Goal: Information Seeking & Learning: Compare options

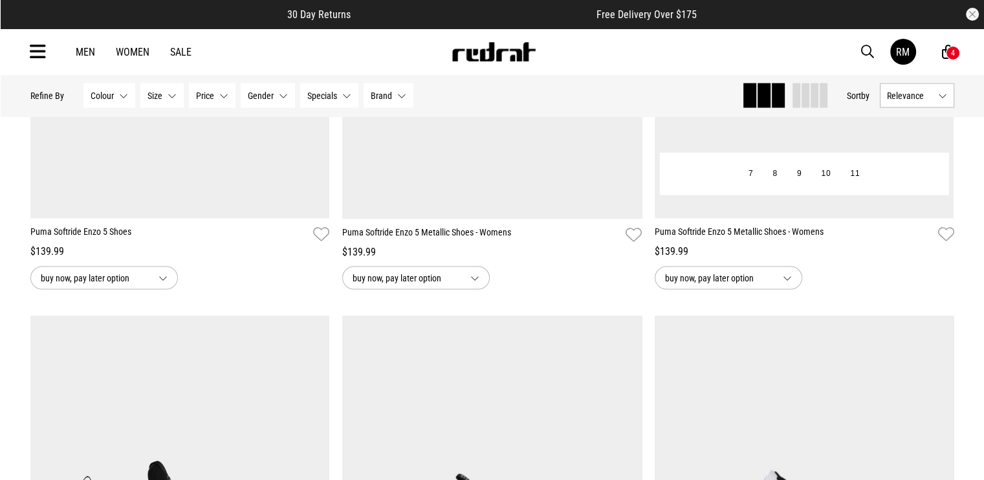
scroll to position [2480, 0]
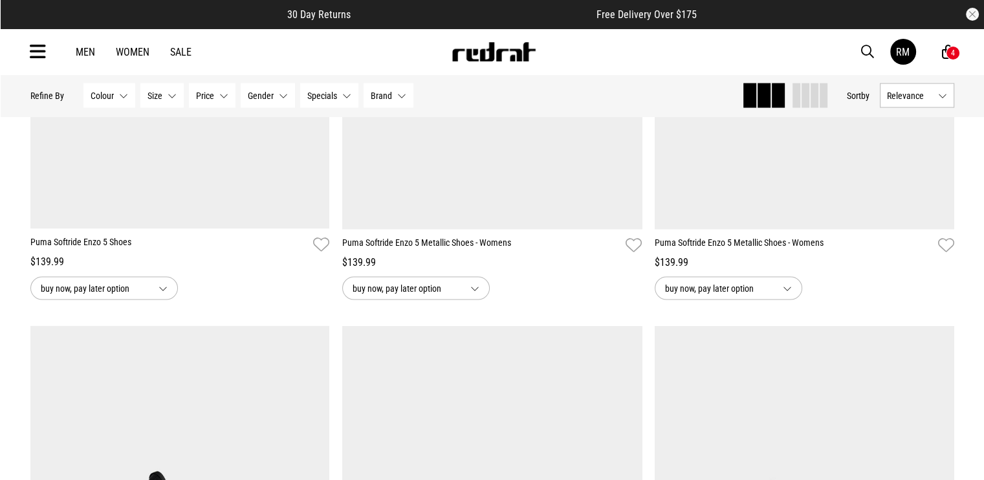
click at [935, 90] on button "Relevance" at bounding box center [917, 95] width 74 height 25
click at [929, 112] on li "Newest" at bounding box center [916, 119] width 73 height 23
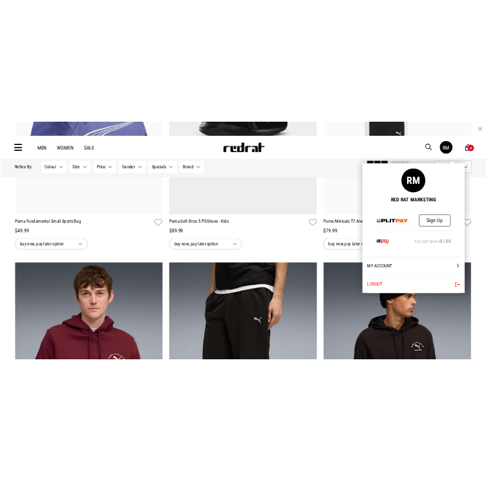
scroll to position [1842, 0]
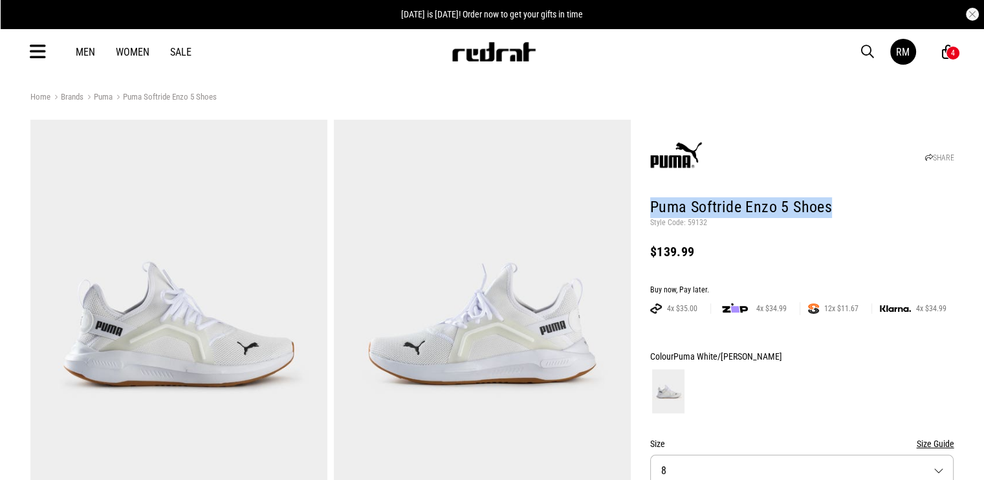
drag, startPoint x: 720, startPoint y: 204, endPoint x: 843, endPoint y: 215, distance: 123.3
click at [843, 215] on h1 "Puma Softride Enzo 5 Shoes" at bounding box center [802, 207] width 304 height 21
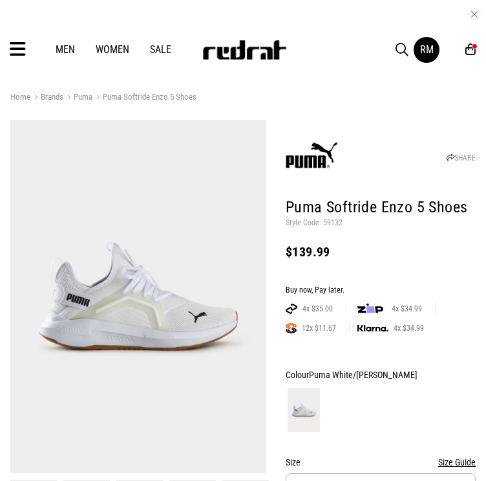
click at [329, 221] on p "Style Code: 59132" at bounding box center [381, 223] width 190 height 10
copy p "59132"
drag, startPoint x: 406, startPoint y: 369, endPoint x: 313, endPoint y: 374, distance: 93.3
click at [313, 374] on div "Colour Puma White/Puma Black" at bounding box center [381, 375] width 190 height 16
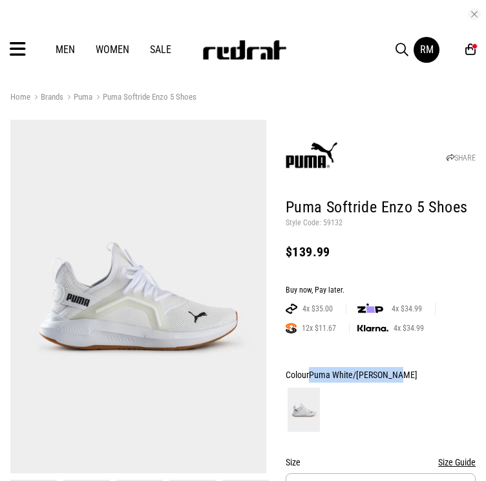
copy span "Puma White/Puma Black"
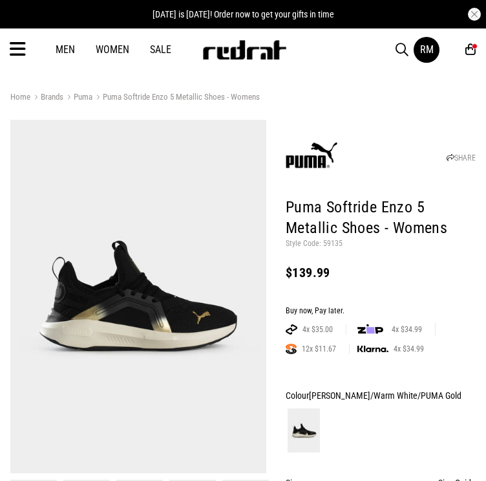
click at [328, 241] on p "Style Code: 59135" at bounding box center [381, 244] width 190 height 10
click at [329, 241] on p "Style Code: 59135" at bounding box center [381, 244] width 190 height 10
copy p "59135"
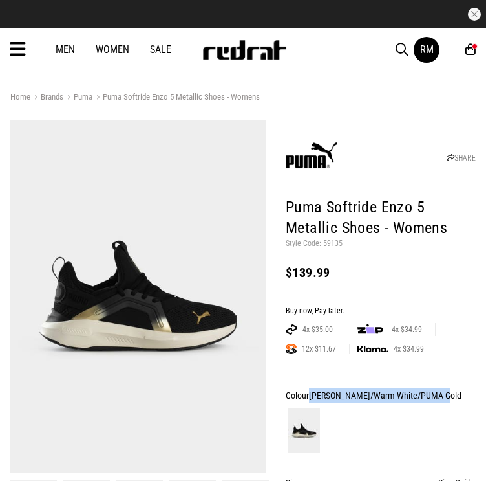
drag, startPoint x: 382, startPoint y: 387, endPoint x: 310, endPoint y: 390, distance: 71.9
click at [310, 390] on div "Colour PUMA Black/Warm White/PUMA Gold" at bounding box center [381, 395] width 190 height 16
copy span "PUMA Black/Warm White/PUMA Gold"
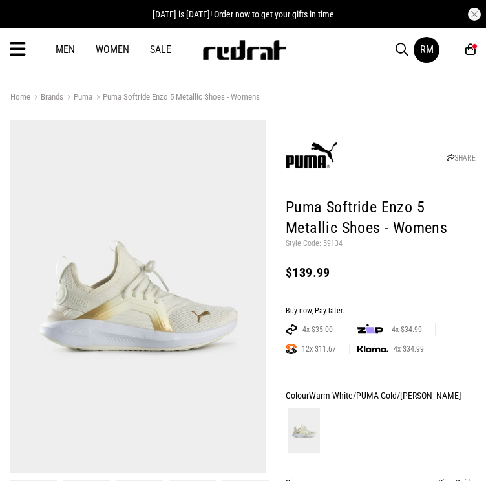
click at [327, 240] on p "Style Code: 59134" at bounding box center [381, 244] width 190 height 10
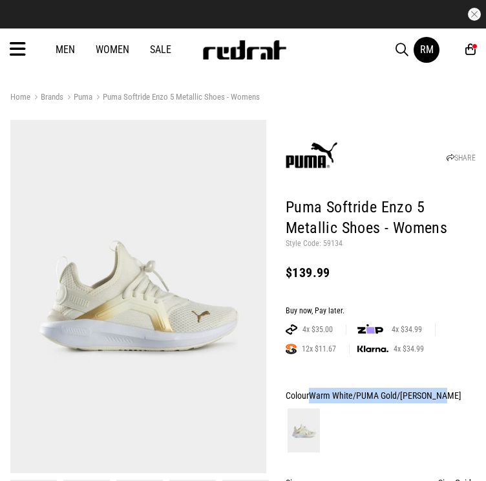
drag, startPoint x: 442, startPoint y: 394, endPoint x: 313, endPoint y: 399, distance: 129.5
click at [313, 399] on div "Colour Warm White/PUMA Gold/PUMA Black" at bounding box center [381, 395] width 190 height 16
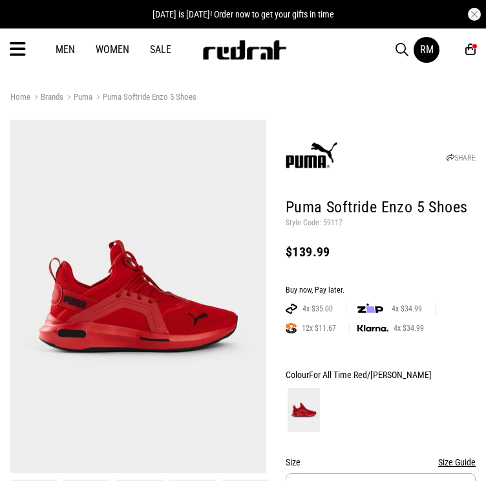
click at [327, 216] on h1 "Puma Softride Enzo 5 Shoes" at bounding box center [381, 207] width 190 height 21
click at [323, 226] on p "Style Code: 59117" at bounding box center [381, 223] width 190 height 10
click at [325, 225] on p "Style Code: 59117" at bounding box center [381, 223] width 190 height 10
click at [327, 224] on p "Style Code: 59117" at bounding box center [381, 223] width 190 height 10
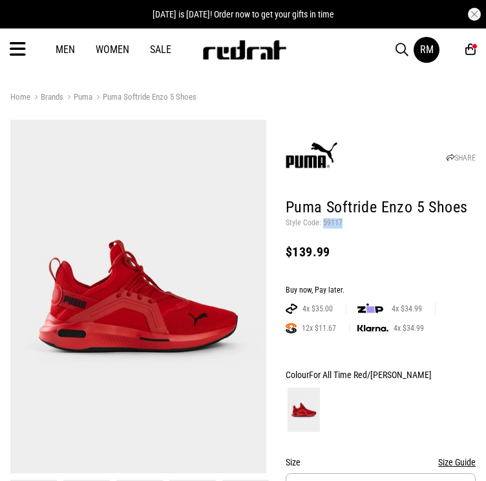
click at [327, 224] on p "Style Code: 59117" at bounding box center [381, 223] width 190 height 10
copy p "59117"
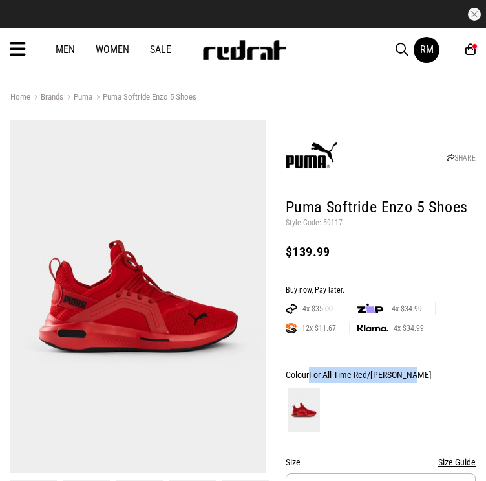
drag, startPoint x: 431, startPoint y: 378, endPoint x: 312, endPoint y: 380, distance: 119.0
click at [312, 380] on div "Colour For All Time Red/PUMA Black" at bounding box center [381, 375] width 190 height 16
copy span "For All Time Red/PUMA Black"
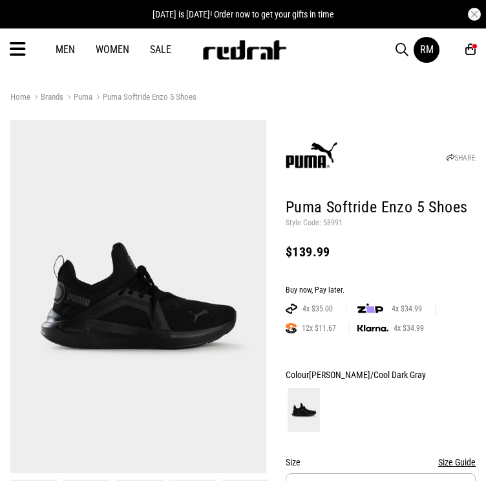
click at [336, 219] on p "Style Code: 58991" at bounding box center [381, 223] width 190 height 10
copy p "58991"
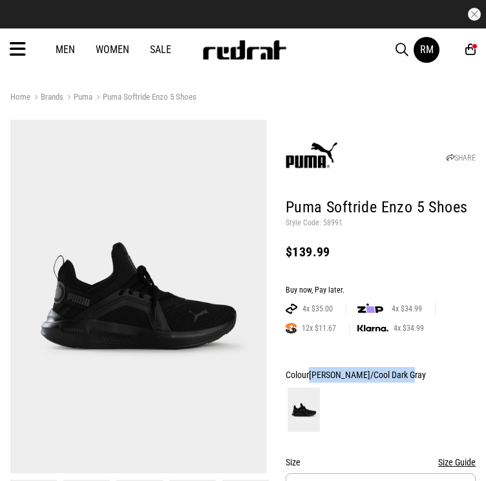
drag, startPoint x: 419, startPoint y: 374, endPoint x: 312, endPoint y: 372, distance: 107.4
click at [312, 374] on div "Colour PUMA Black/Cool Dark Gray" at bounding box center [381, 375] width 190 height 16
copy span "PUMA Black/Cool Dark Gray"
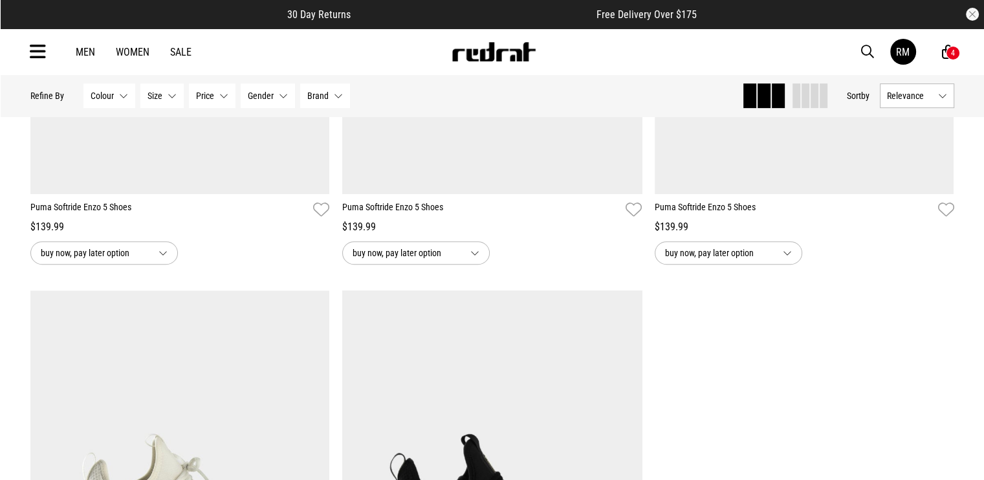
scroll to position [582, 0]
